Goal: Task Accomplishment & Management: Use online tool/utility

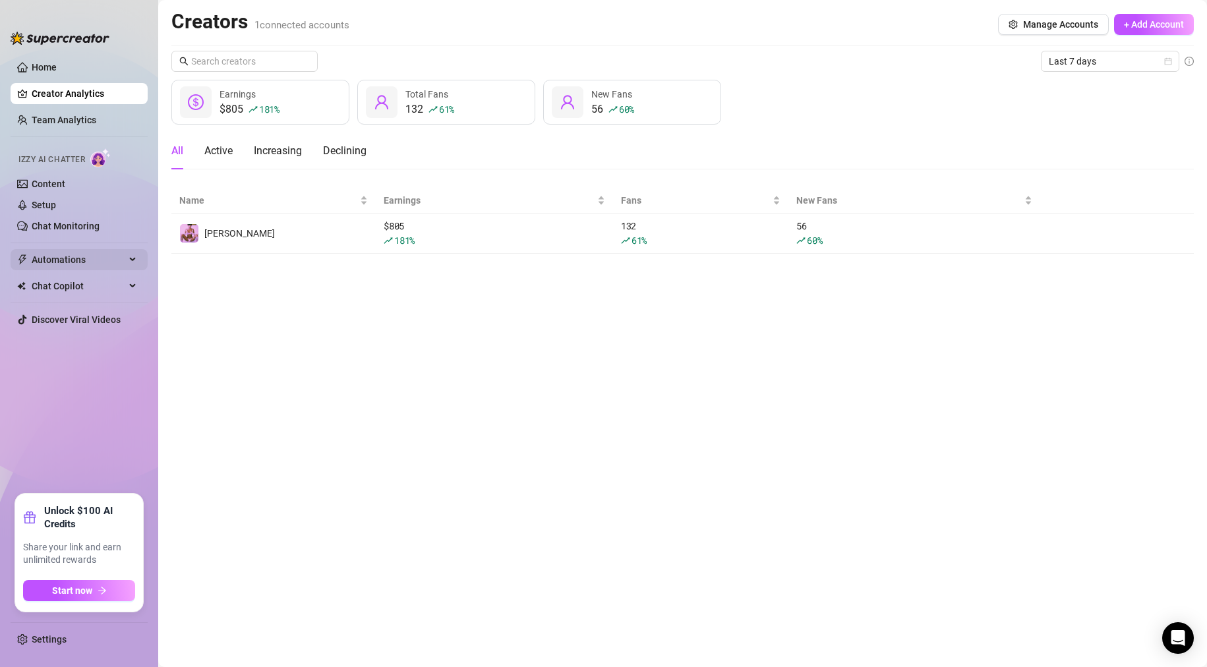
click at [78, 257] on span "Automations" at bounding box center [79, 259] width 94 height 21
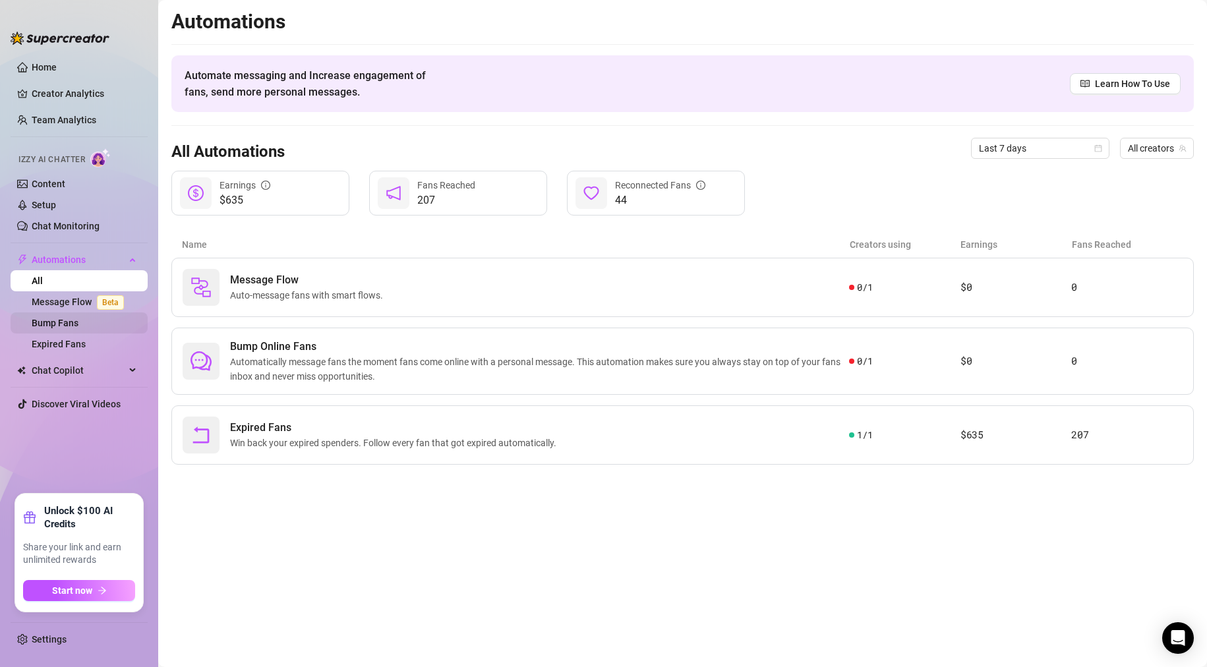
click at [78, 324] on link "Bump Fans" at bounding box center [55, 323] width 47 height 11
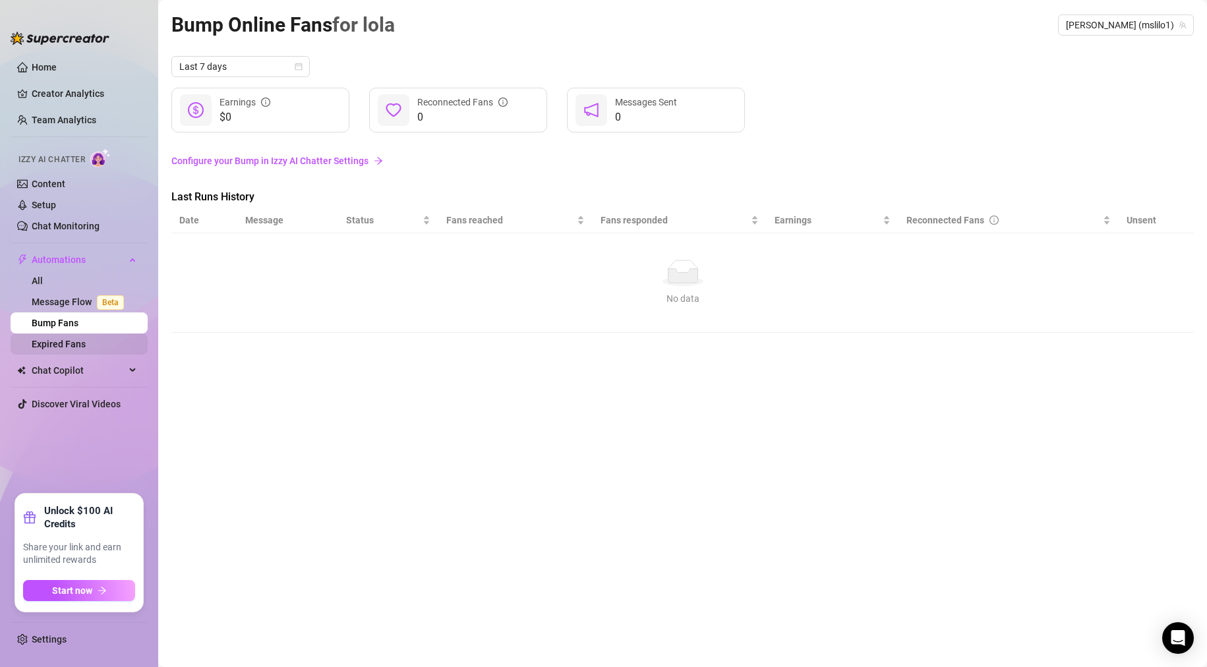
click at [83, 349] on link "Expired Fans" at bounding box center [59, 344] width 54 height 11
